Goal: Information Seeking & Learning: Learn about a topic

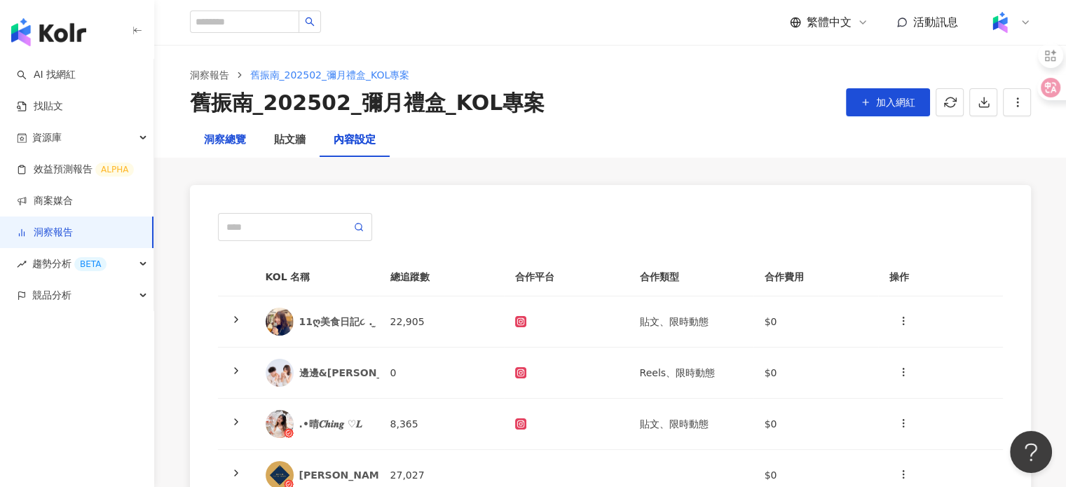
click at [229, 138] on div "洞察總覽" at bounding box center [225, 140] width 42 height 17
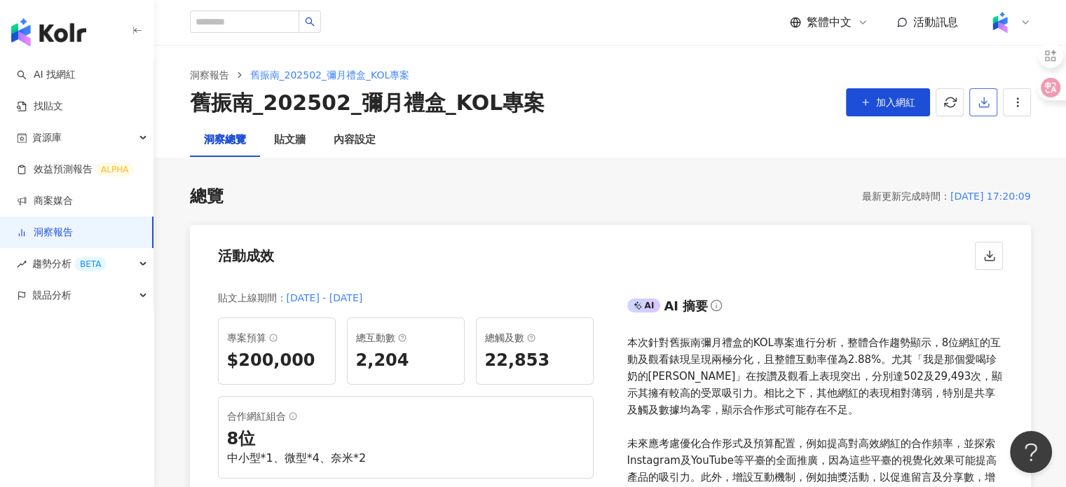
click at [975, 114] on button "button" at bounding box center [984, 102] width 28 height 28
click at [999, 159] on span "匯出 Excel" at bounding box center [1004, 163] width 49 height 15
click at [349, 128] on div "內容設定" at bounding box center [355, 140] width 70 height 34
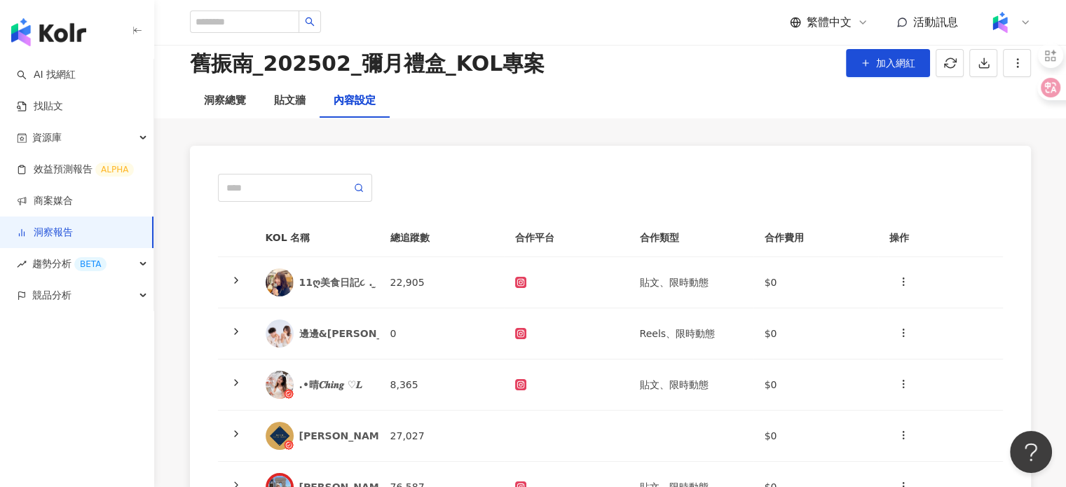
scroll to position [70, 0]
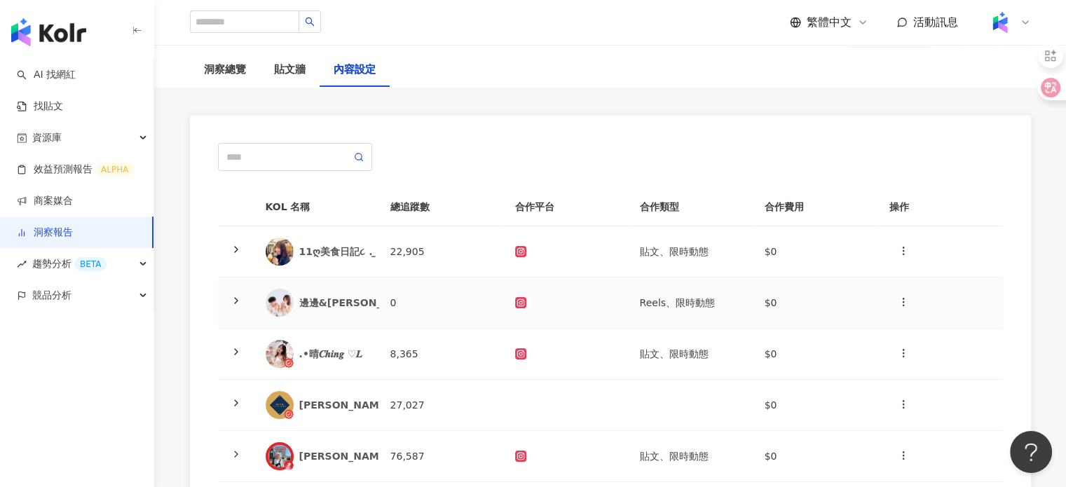
click at [303, 299] on div "邊邊&艾倫" at bounding box center [358, 303] width 119 height 14
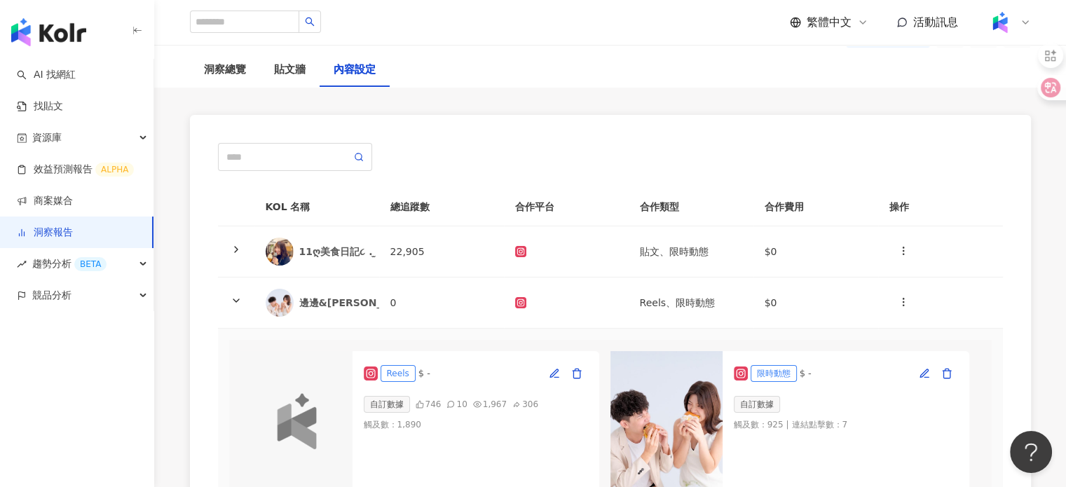
drag, startPoint x: 697, startPoint y: 374, endPoint x: 710, endPoint y: 372, distance: 13.5
click at [697, 374] on img at bounding box center [667, 421] width 112 height 140
click at [522, 301] on rect at bounding box center [521, 303] width 9 height 8
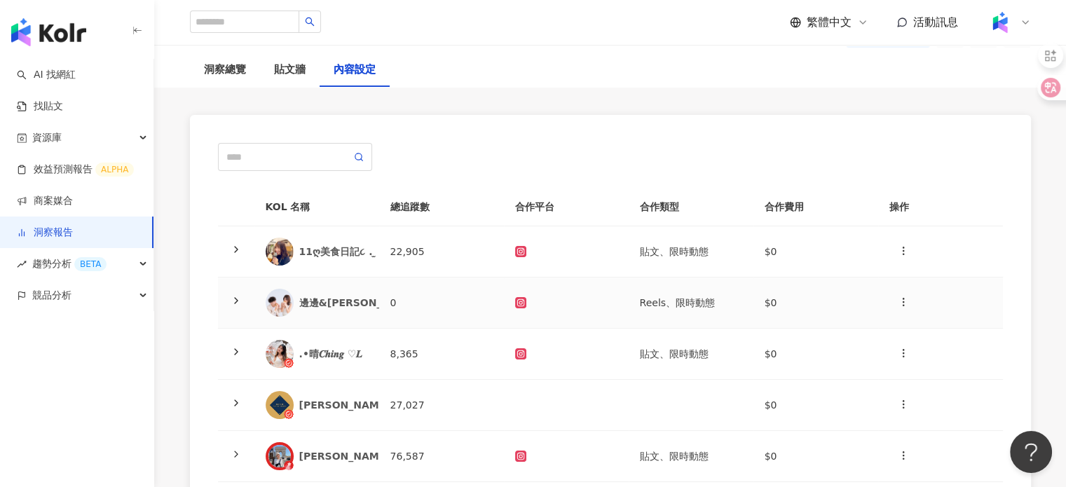
click at [335, 299] on div "邊邊&艾倫" at bounding box center [358, 303] width 119 height 14
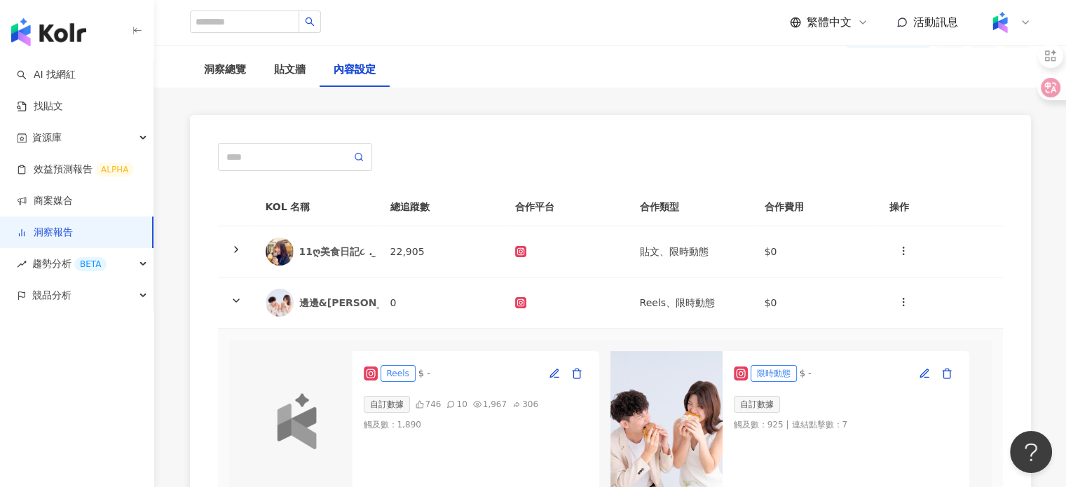
click at [340, 377] on div at bounding box center [297, 421] width 112 height 140
click at [370, 370] on icon at bounding box center [371, 374] width 8 height 8
click at [372, 372] on rect at bounding box center [370, 373] width 11 height 11
click at [367, 384] on div "Reels $ - 自訂數據 746 10 1,967 306 觸及數 ： 1,890" at bounding box center [476, 421] width 247 height 140
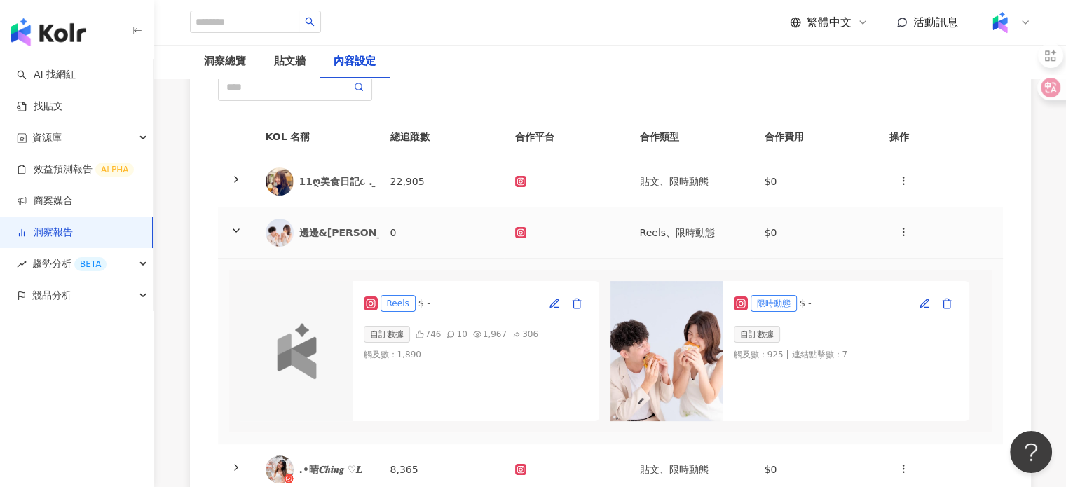
scroll to position [280, 0]
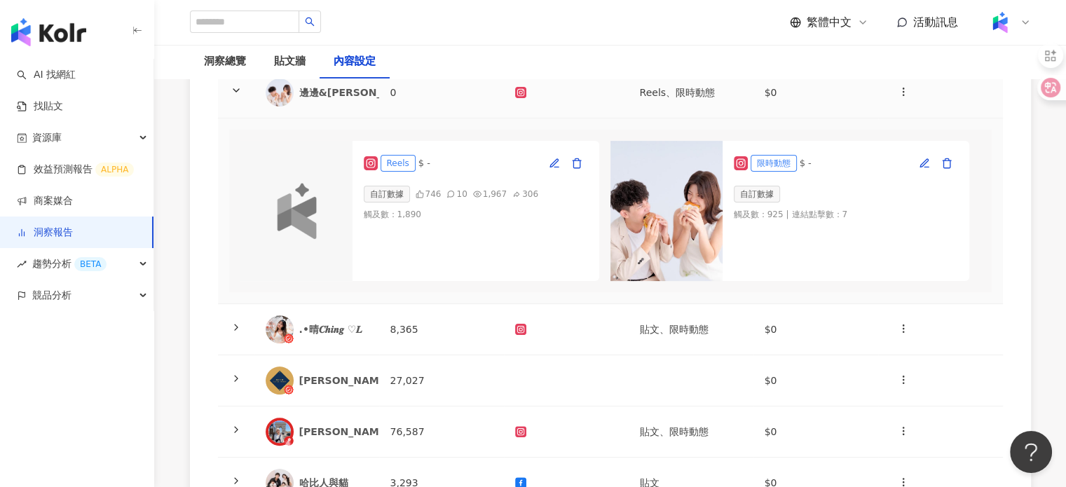
click at [233, 86] on icon at bounding box center [236, 90] width 11 height 11
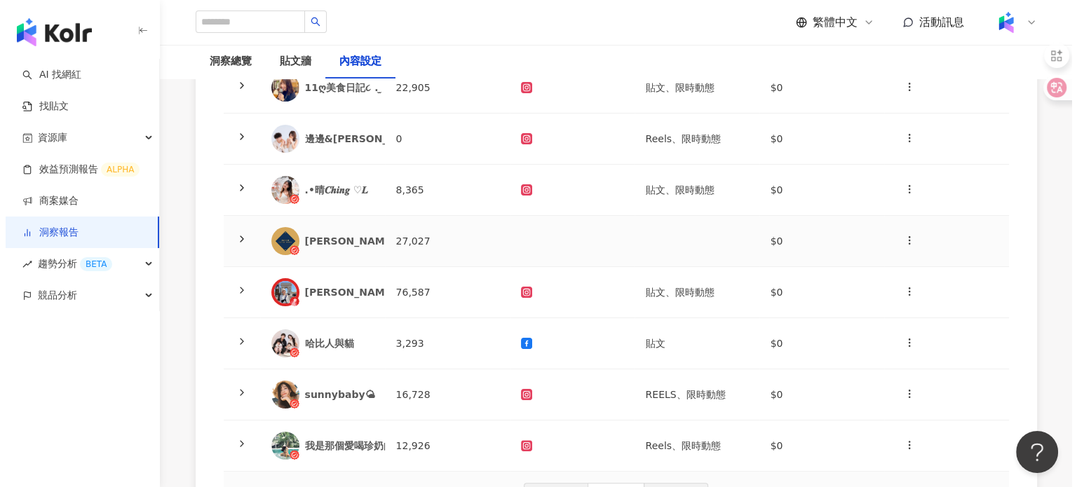
scroll to position [210, 0]
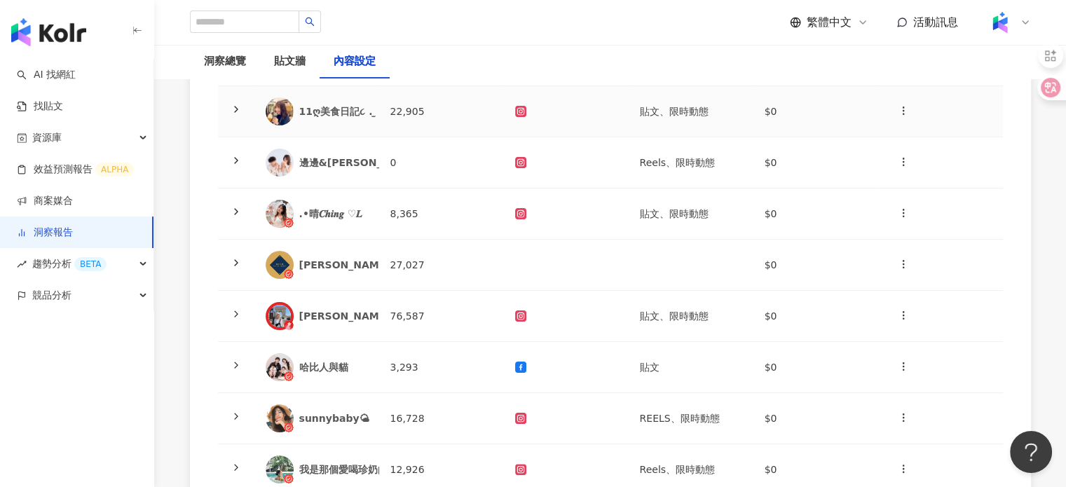
click at [533, 114] on div at bounding box center [566, 111] width 102 height 11
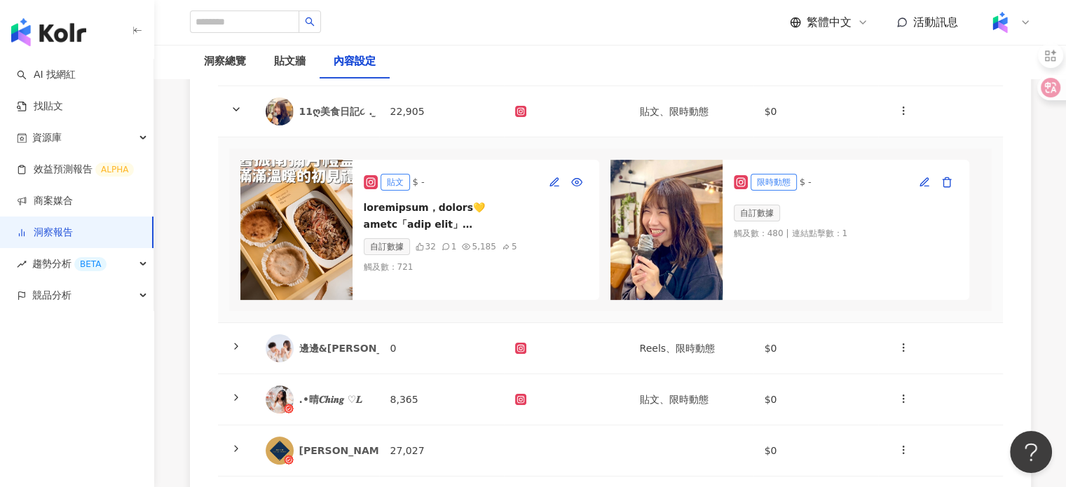
click at [318, 253] on img at bounding box center [297, 230] width 112 height 140
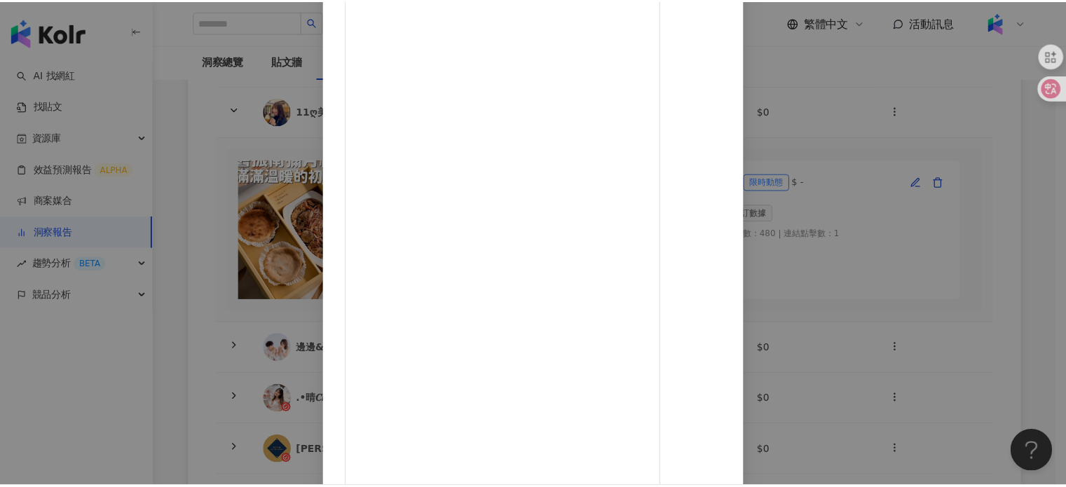
scroll to position [0, 0]
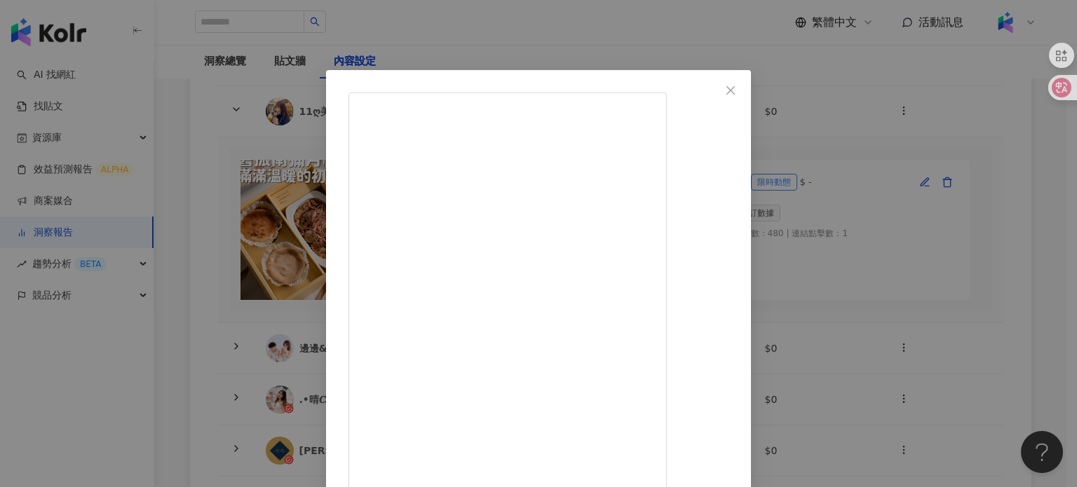
click at [515, 50] on div "𝟭𝟭ღ美食日記૮ . ̫ . ა｜雙北 ⋄ 土城 ⋄ 全台 2025/9/2 32 1 查看原始貼文" at bounding box center [538, 243] width 1077 height 487
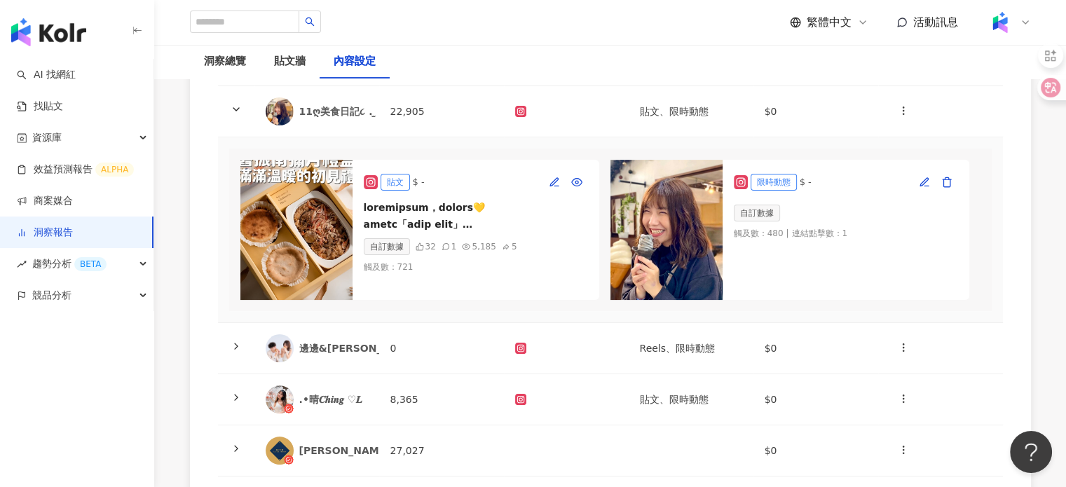
scroll to position [280, 0]
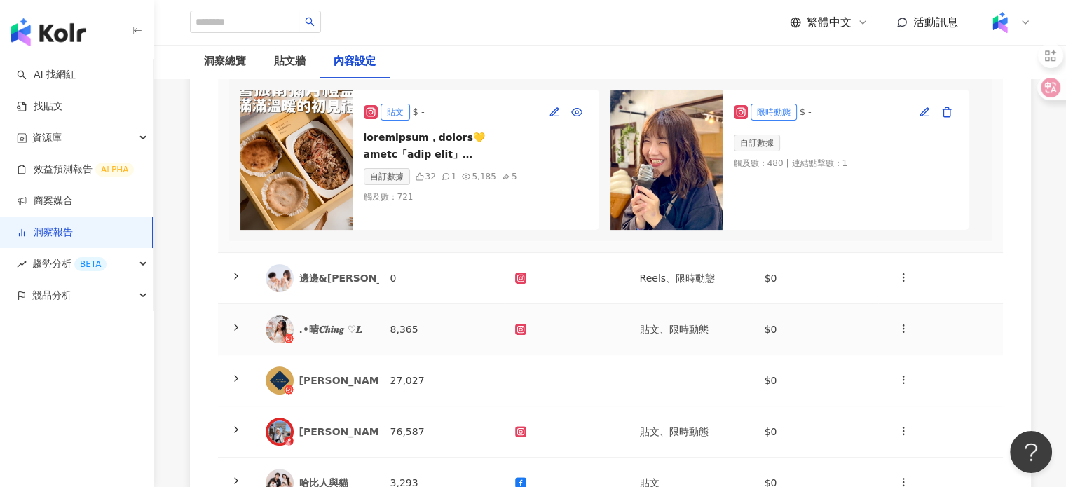
click at [349, 337] on div ".•晴𝑪𝒉𝒊𝒏𝒈 ♡𝑳" at bounding box center [333, 330] width 69 height 14
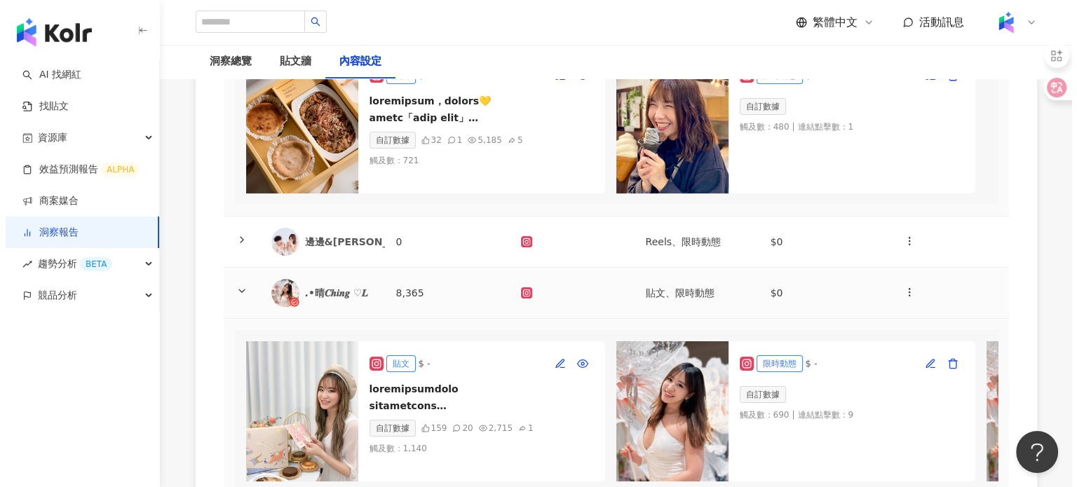
scroll to position [421, 0]
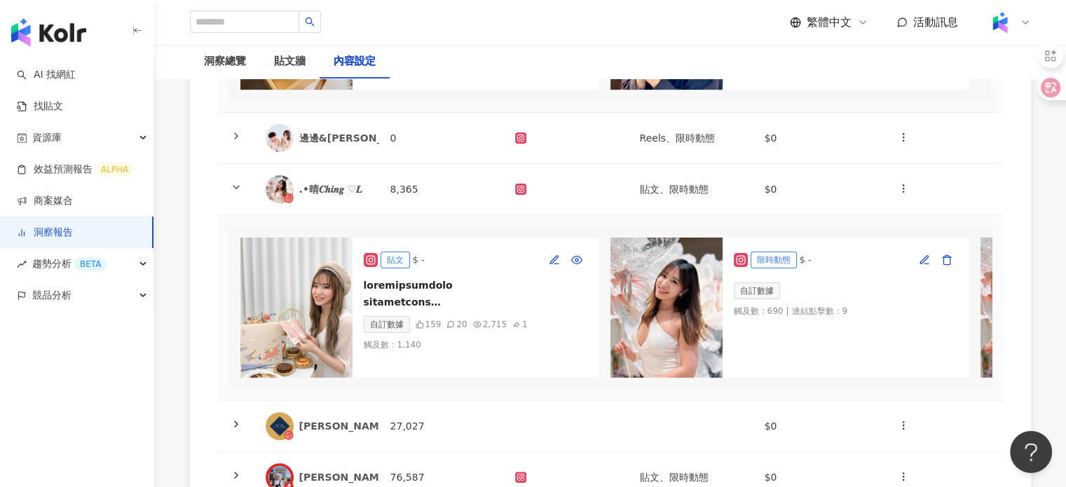
click at [332, 312] on img at bounding box center [297, 308] width 112 height 140
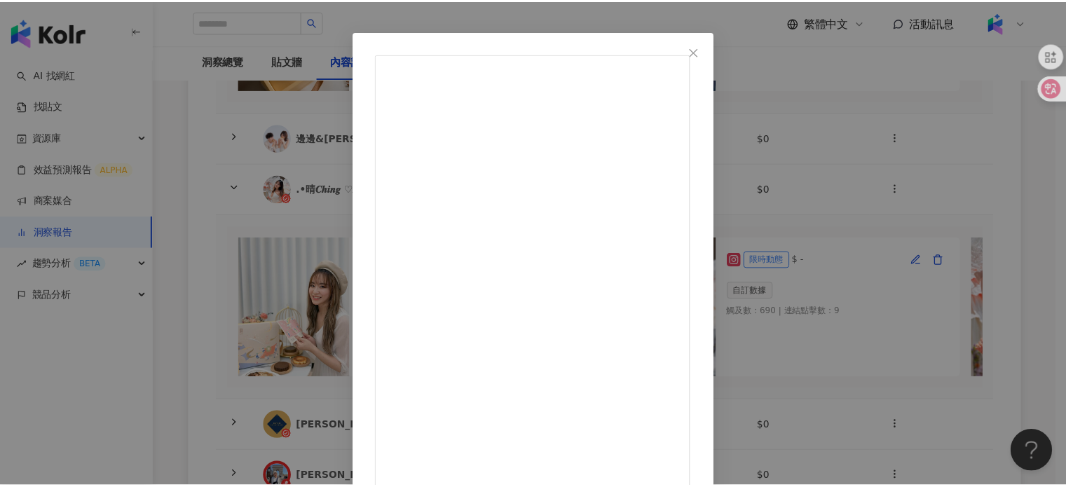
scroll to position [70, 0]
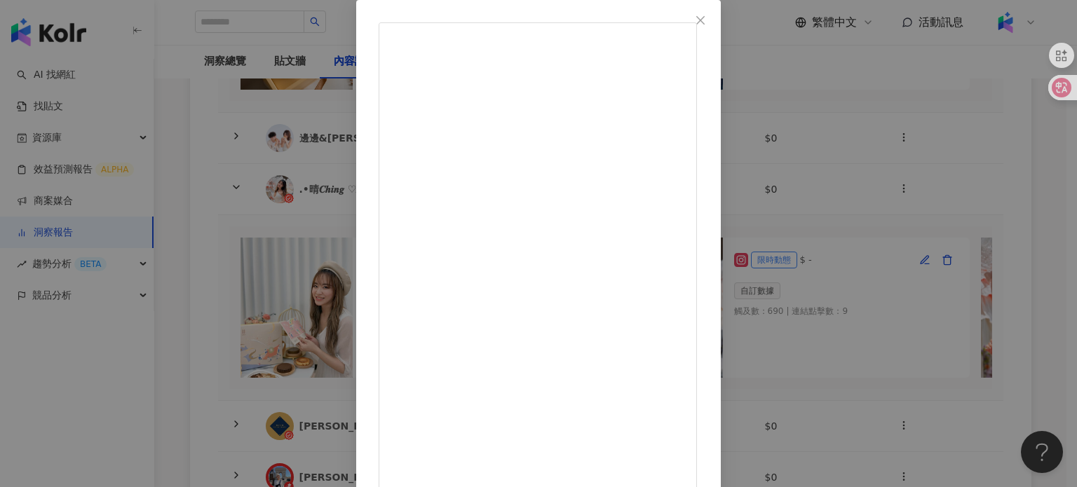
click at [959, 222] on div ".•晴𝑪𝒉𝒊𝒏𝒈 ♡𝑳 2025/6/13 159 20 查看原始貼文" at bounding box center [538, 243] width 1077 height 487
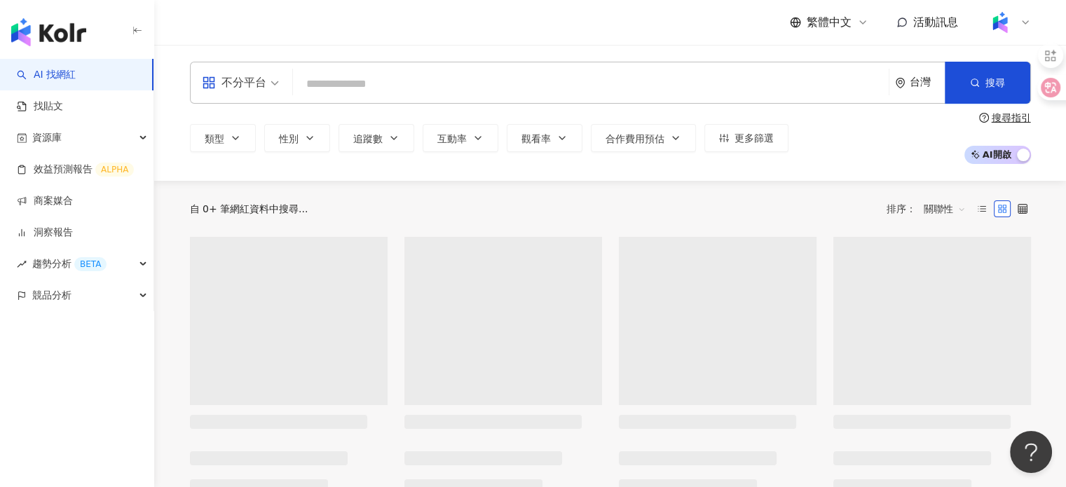
click at [510, 66] on div "不分平台 台灣 搜尋" at bounding box center [610, 83] width 841 height 42
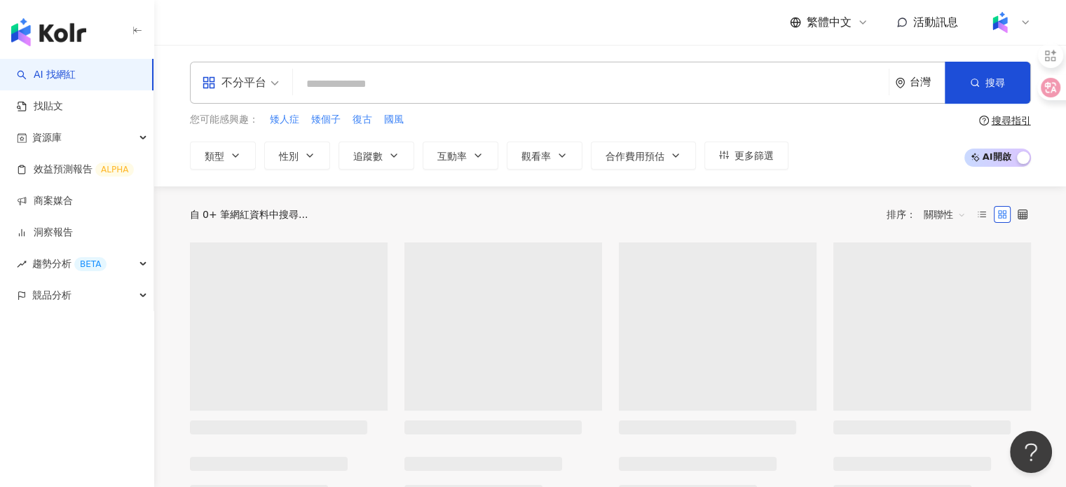
click at [532, 85] on input "search" at bounding box center [591, 84] width 585 height 27
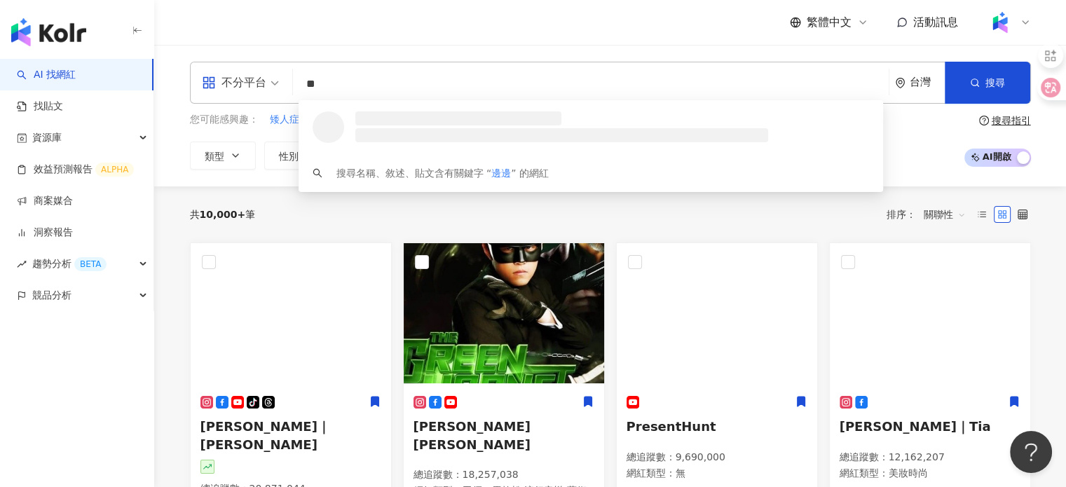
type input "***"
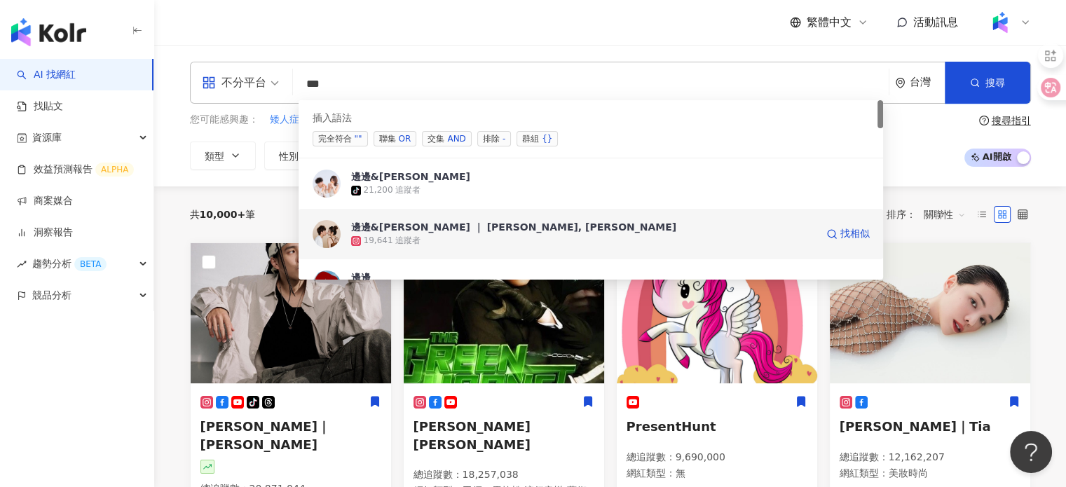
click at [390, 209] on div "邊邊&艾倫 ｜ CHEN, WEI-CHI 19,641 追蹤者 找相似" at bounding box center [591, 234] width 585 height 50
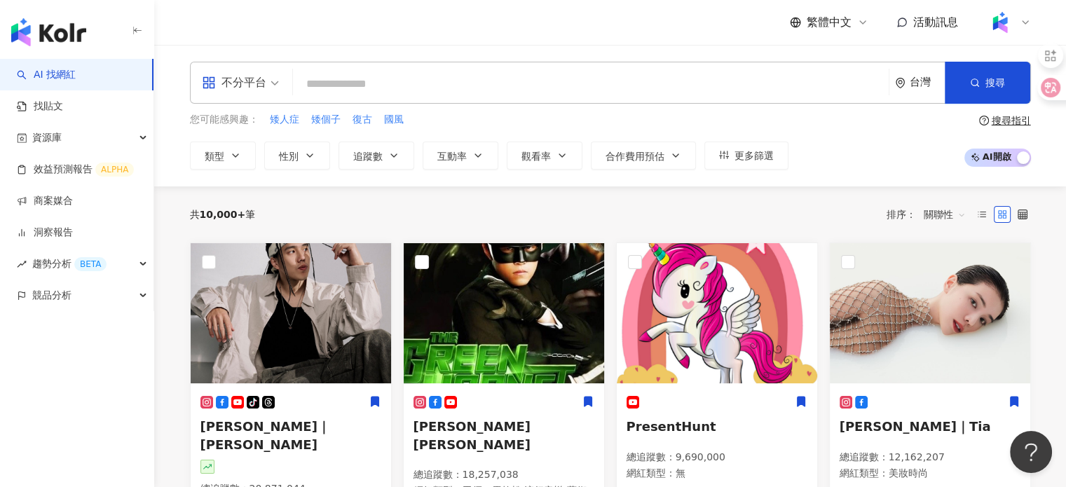
click at [449, 92] on input "search" at bounding box center [591, 84] width 585 height 27
click at [820, 74] on input "search" at bounding box center [591, 84] width 585 height 27
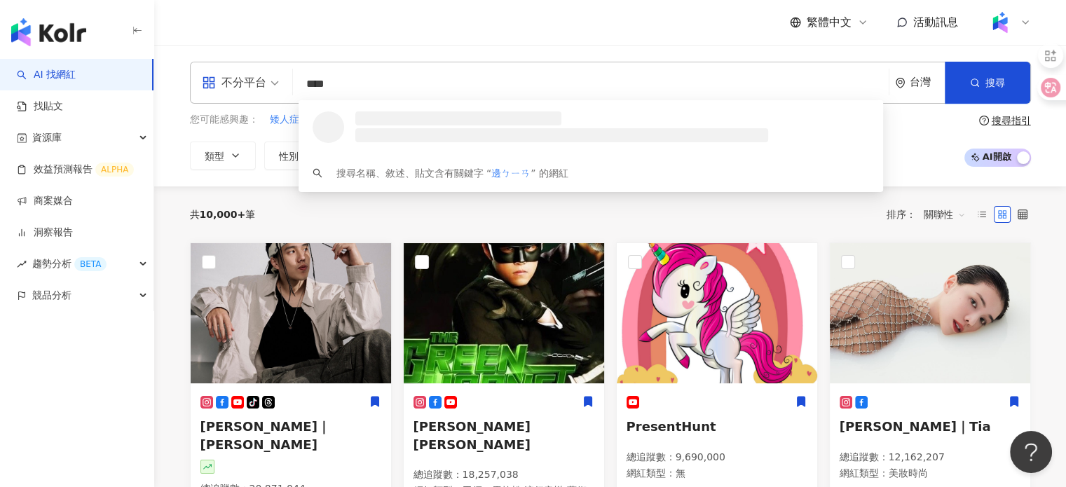
type input "**"
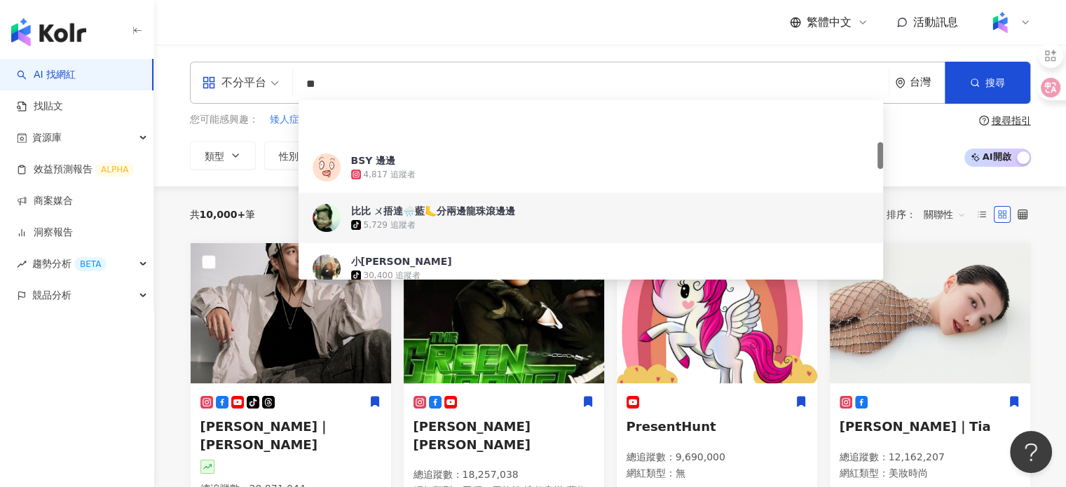
scroll to position [280, 0]
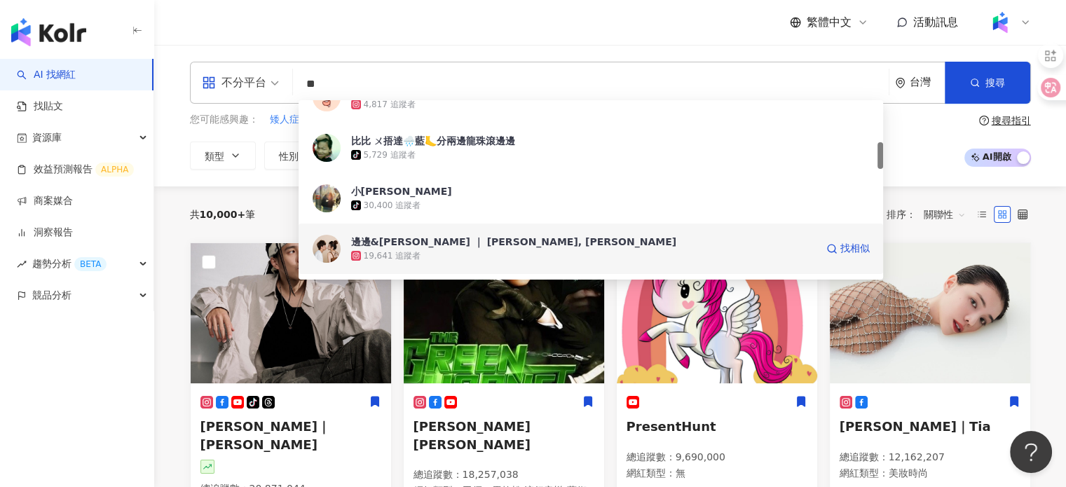
click at [457, 238] on div "邊邊&艾倫 ｜ CHEN, WEI-CHI" at bounding box center [514, 242] width 326 height 14
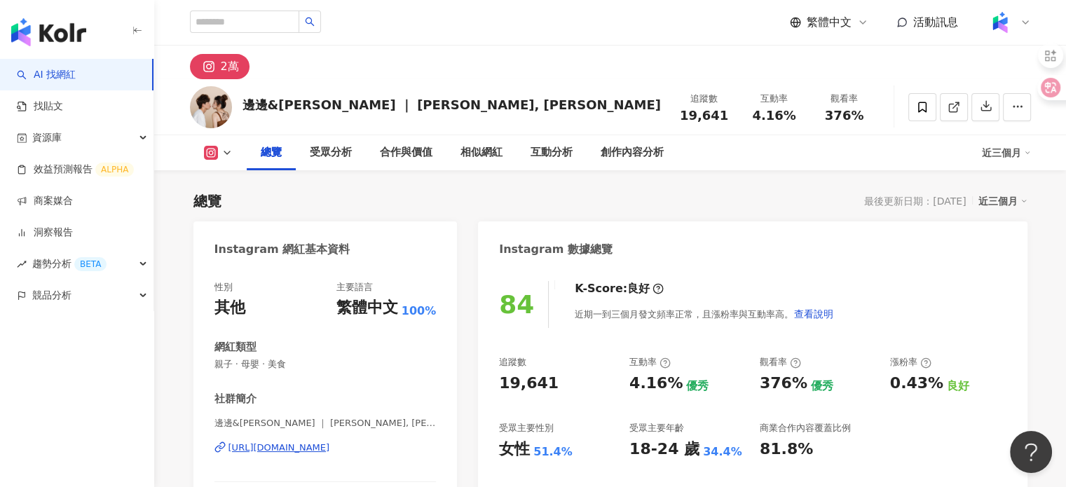
click at [283, 448] on div "[URL][DOMAIN_NAME]" at bounding box center [280, 448] width 102 height 13
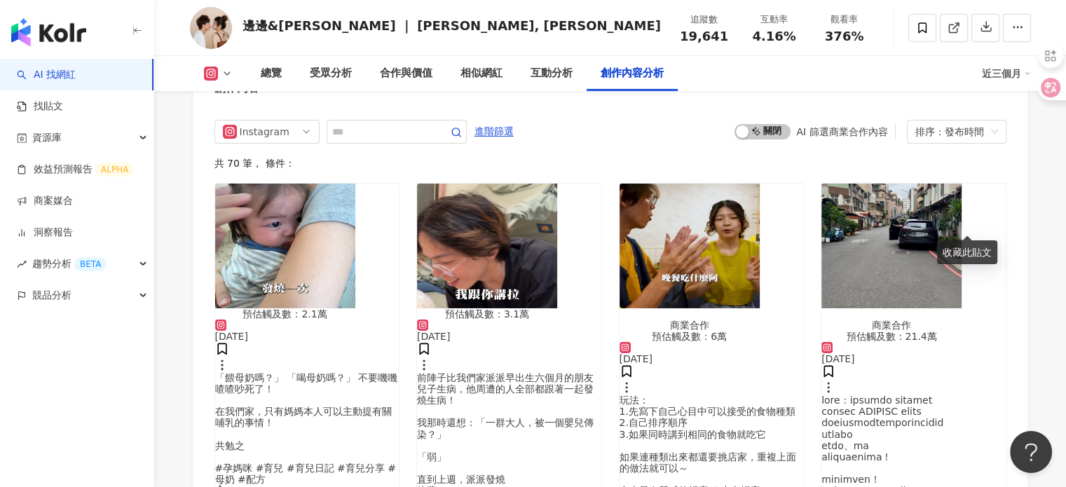
scroll to position [4768, 0]
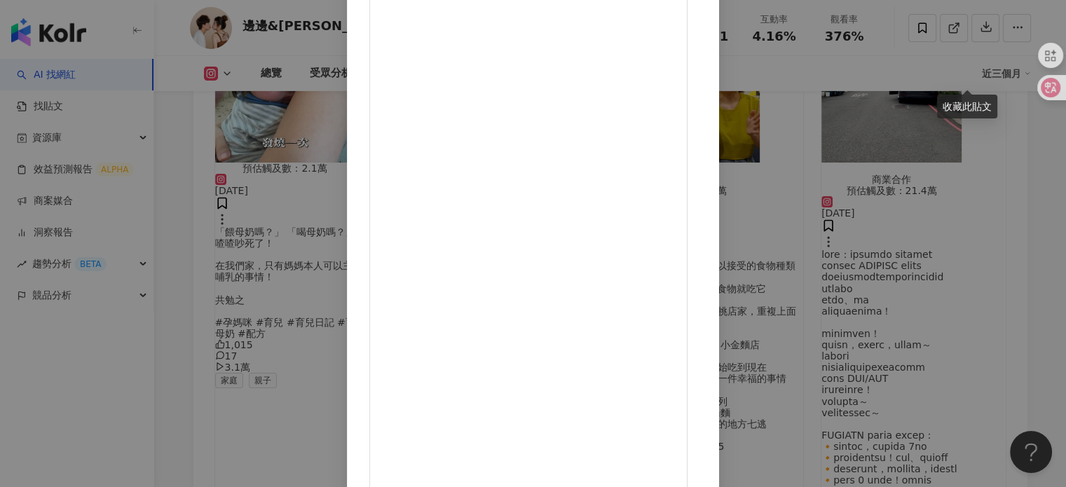
scroll to position [0, 0]
click at [912, 216] on div "邊邊&艾倫 ｜ CHEN, WEI-CHI 2025/6/20 有夠可愛的彌月油飯 ✨店舖名稱:福寶寶 現在其實已經很少人人彌月單送油飯 但因為邊邊真的很愛傳…" at bounding box center [533, 243] width 1066 height 487
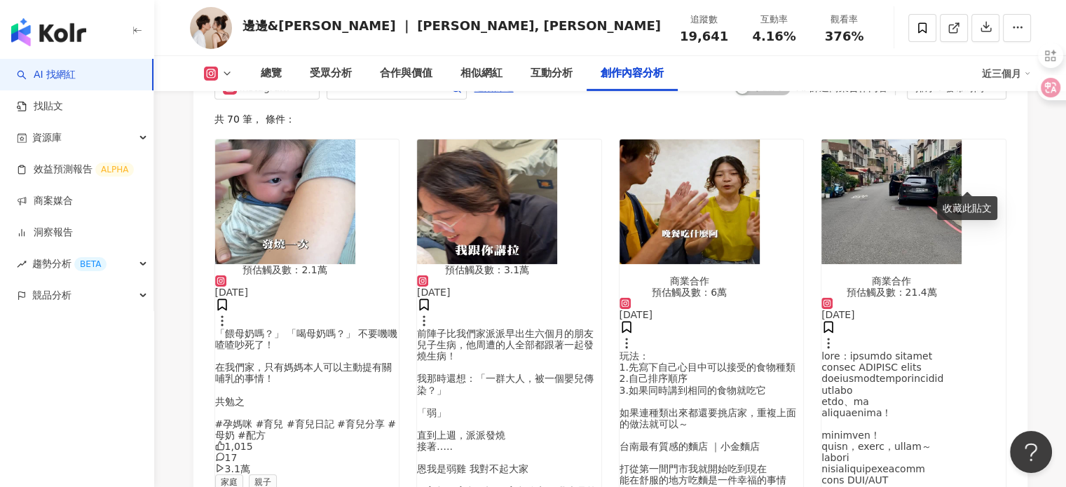
scroll to position [4628, 0]
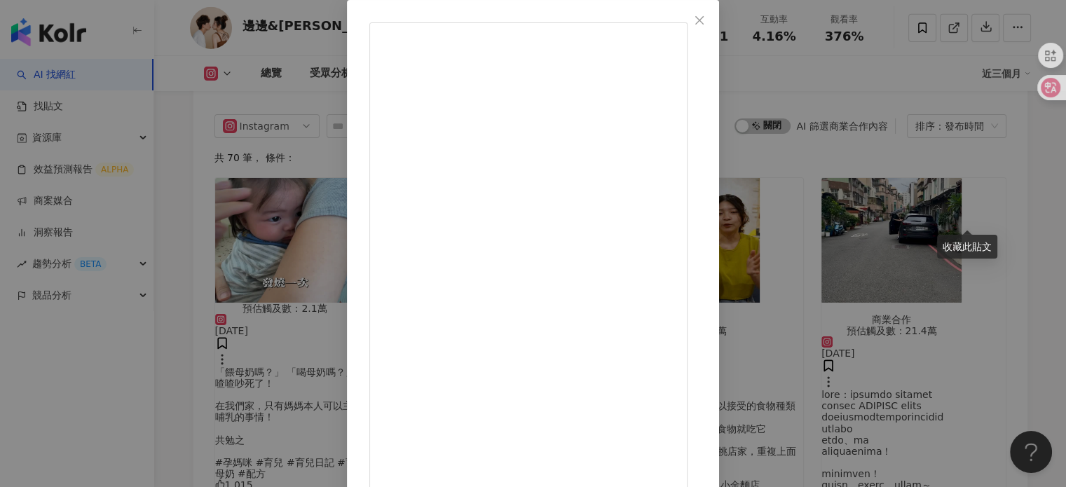
scroll to position [140, 0]
click at [930, 204] on div "邊邊&艾倫 ｜ CHEN, WEI-CHI 2025/6/20 有夠可愛的彌月油飯 ✨店舖名稱:福寶寶 現在其實已經很少人人彌月單送油飯 但因為邊邊真的很愛傳…" at bounding box center [533, 243] width 1066 height 487
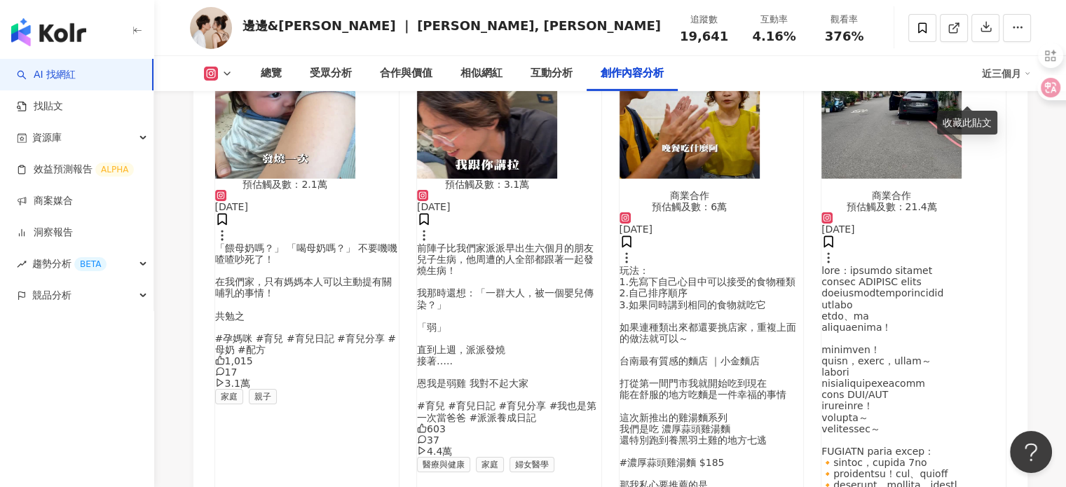
scroll to position [4768, 0]
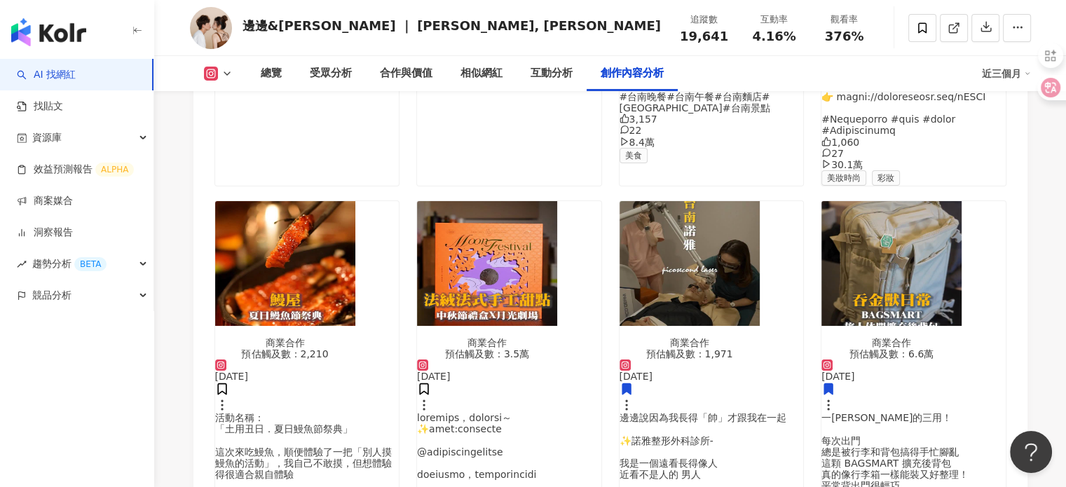
scroll to position [5399, 0]
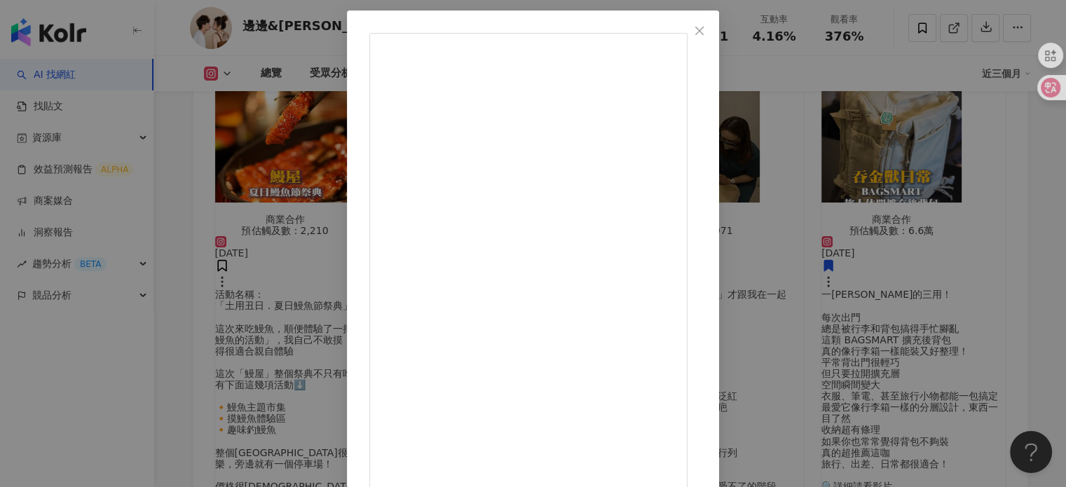
scroll to position [0, 0]
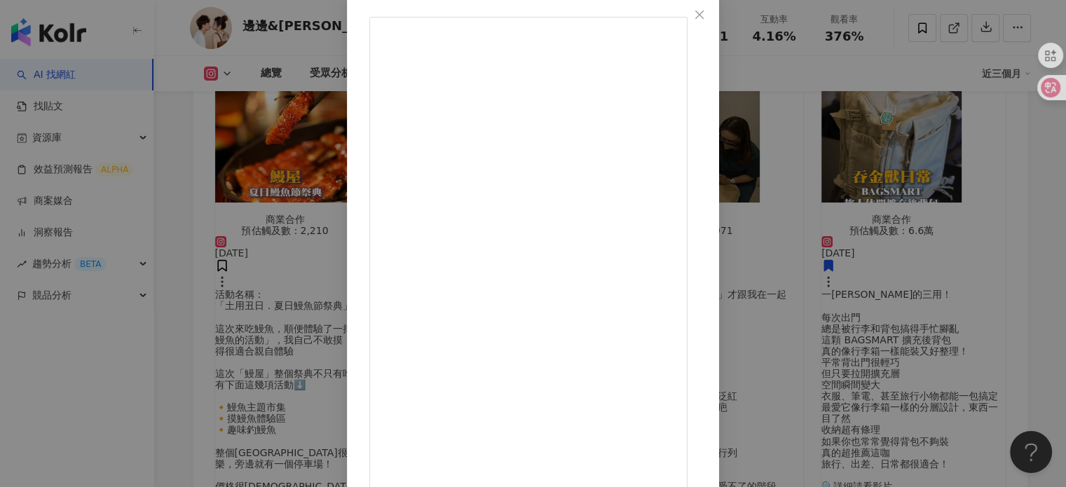
scroll to position [143, 0]
